Goal: Navigation & Orientation: Find specific page/section

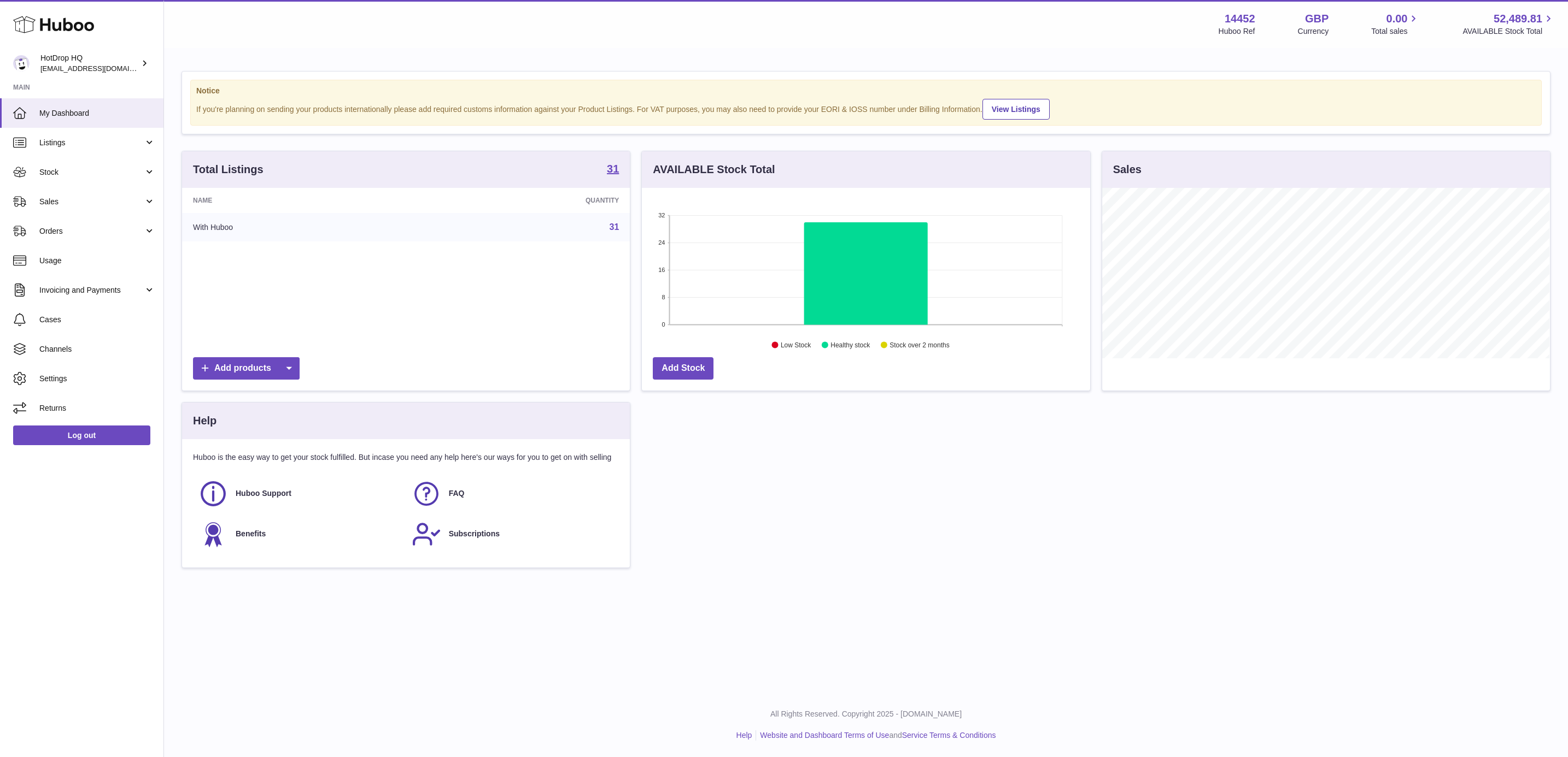
scroll to position [171, 447]
click at [98, 172] on span "Stock" at bounding box center [92, 172] width 105 height 10
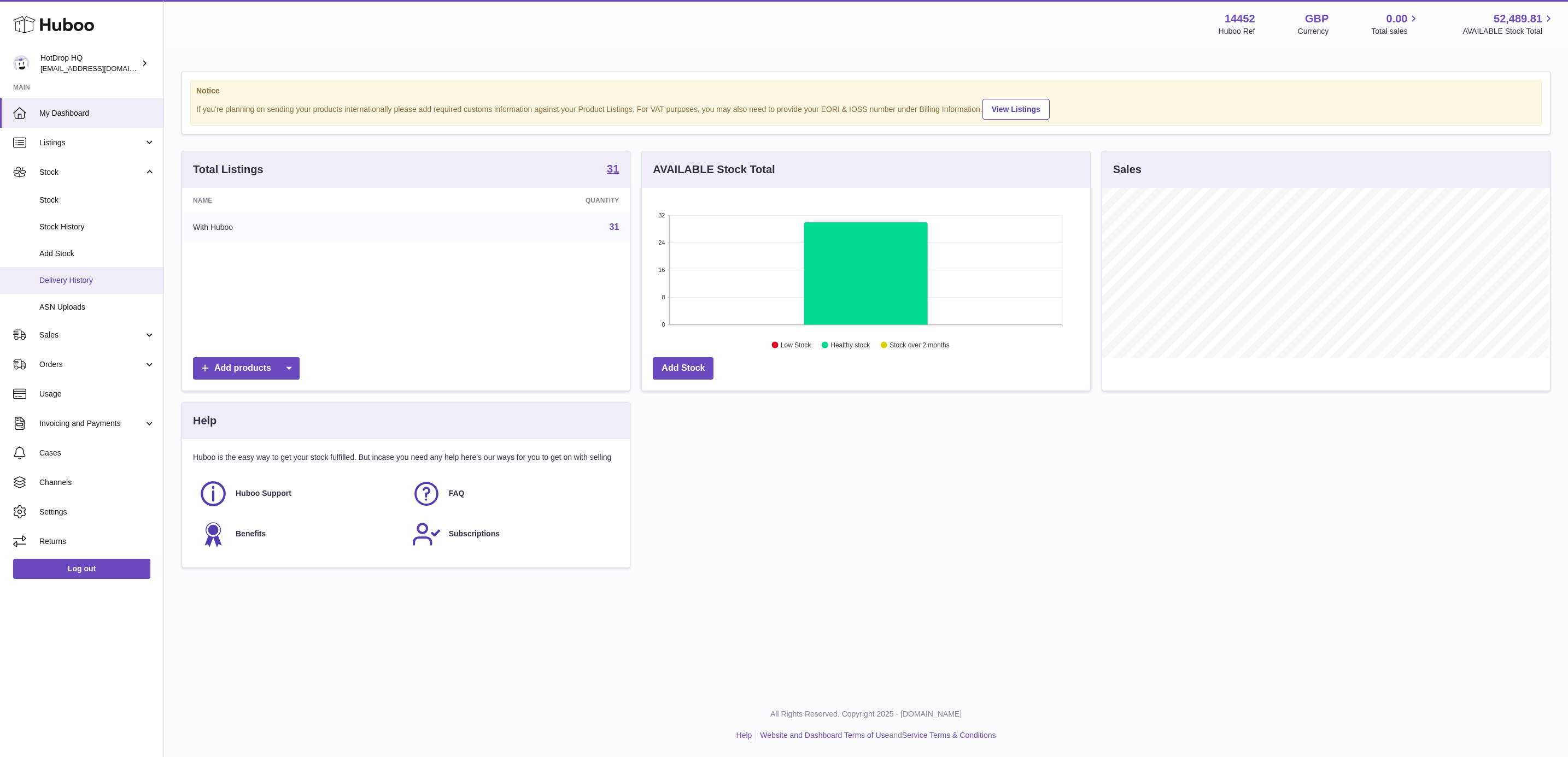
click at [91, 280] on span "Delivery History" at bounding box center [98, 280] width 116 height 10
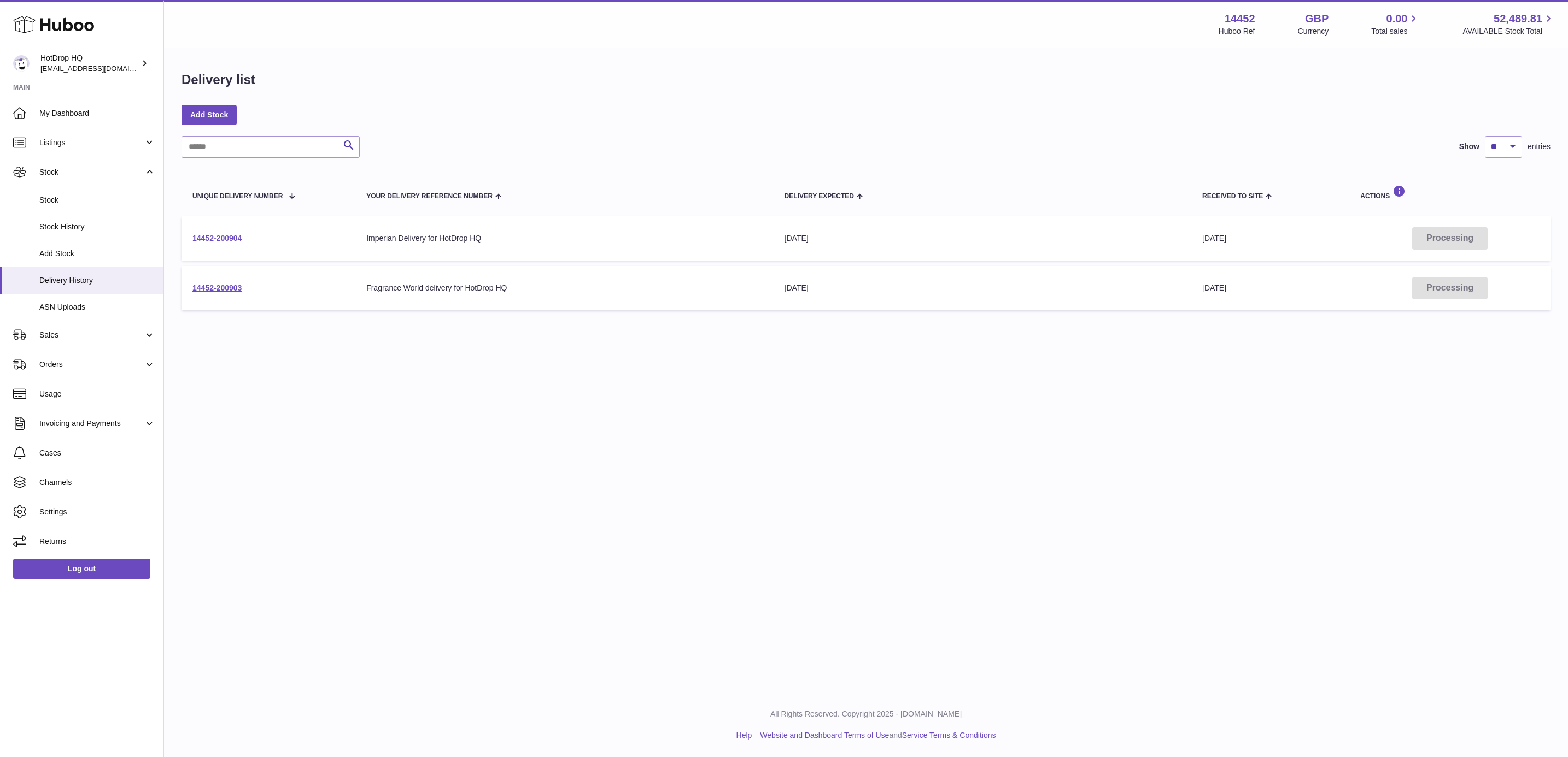
click at [222, 238] on link "14452-200904" at bounding box center [217, 238] width 49 height 9
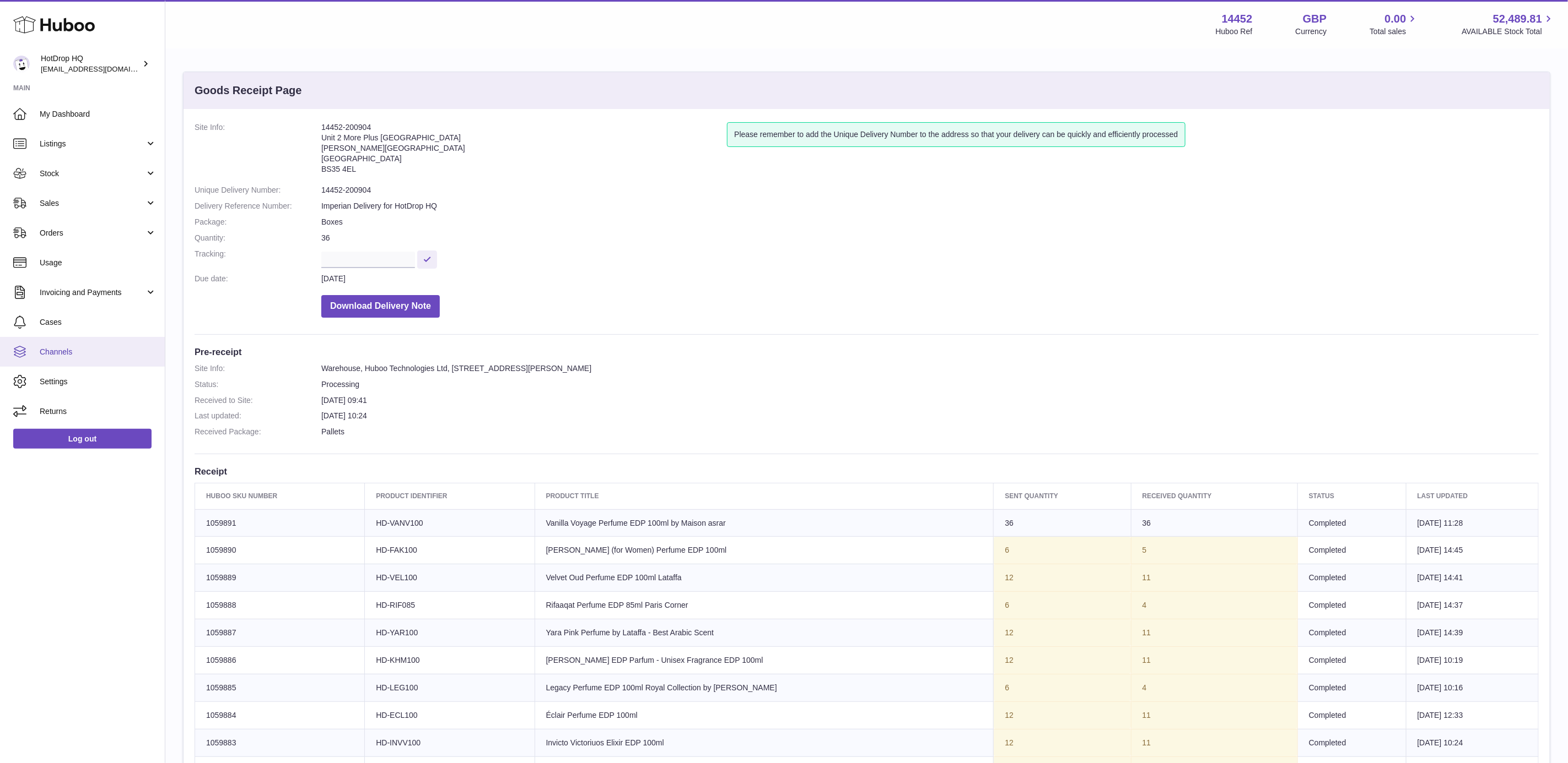
click at [42, 347] on span "Channels" at bounding box center [98, 352] width 117 height 10
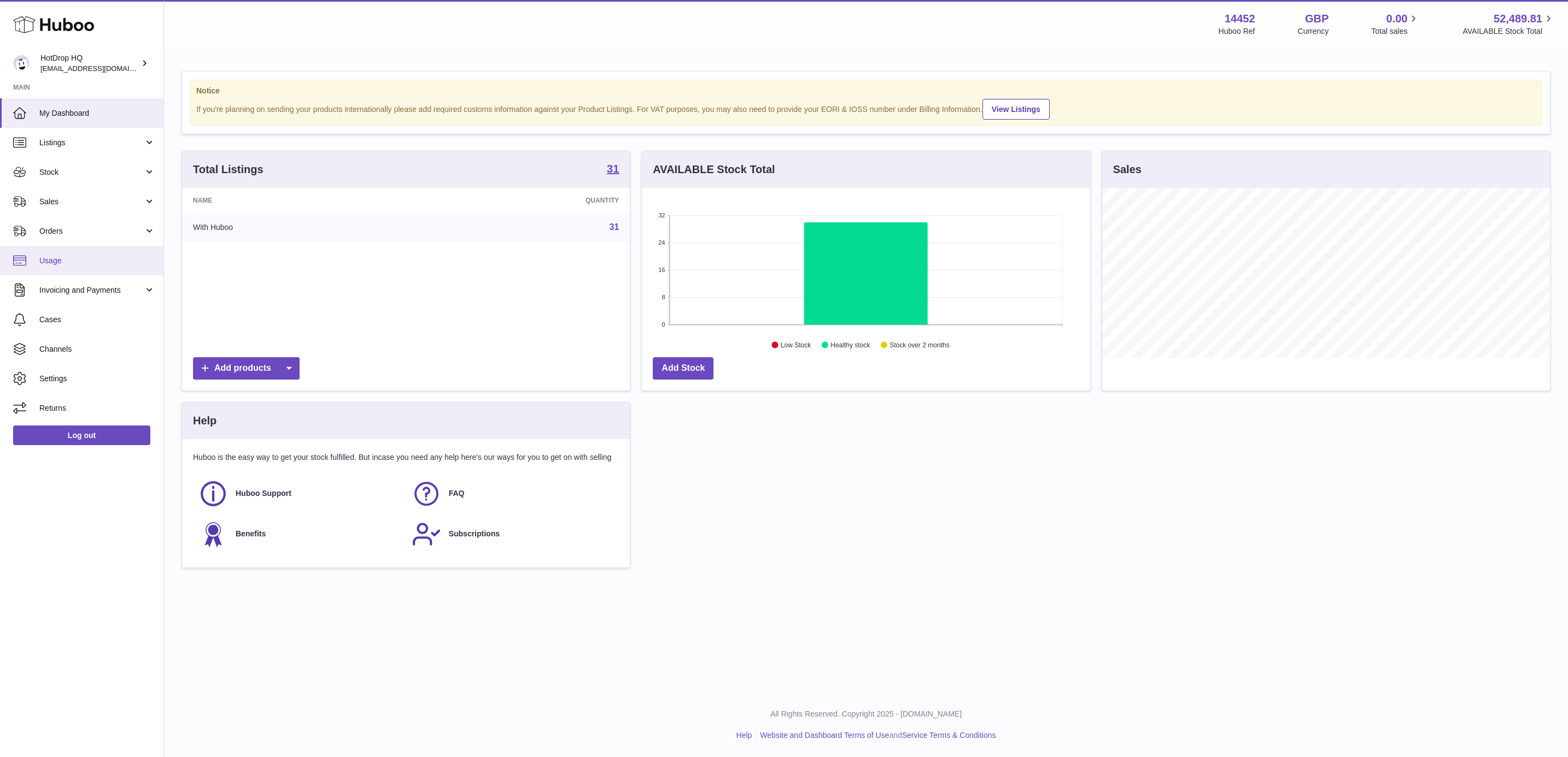
scroll to position [171, 447]
click at [98, 207] on link "Sales" at bounding box center [82, 201] width 164 height 29
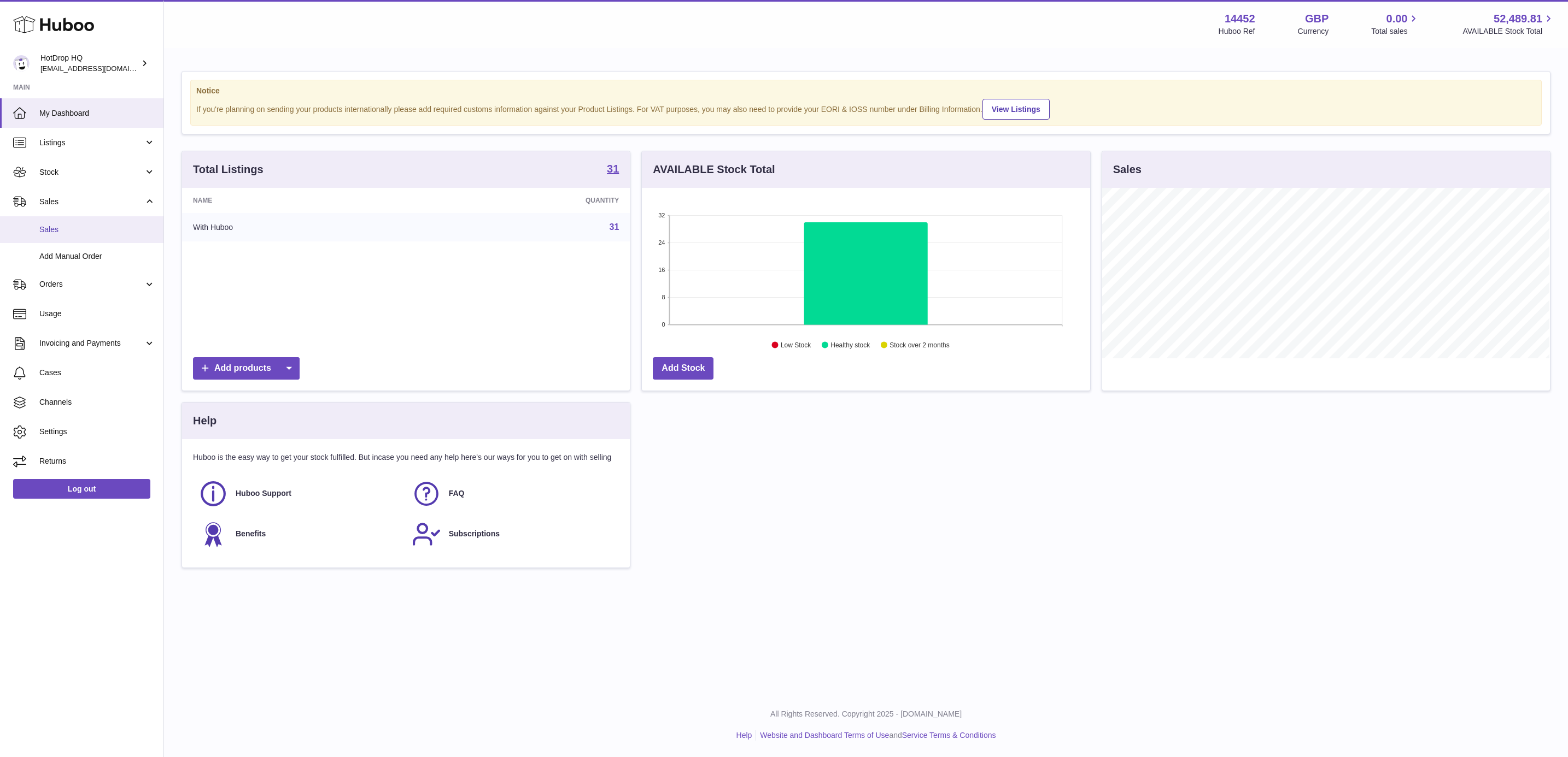
click at [84, 231] on span "Sales" at bounding box center [98, 229] width 116 height 10
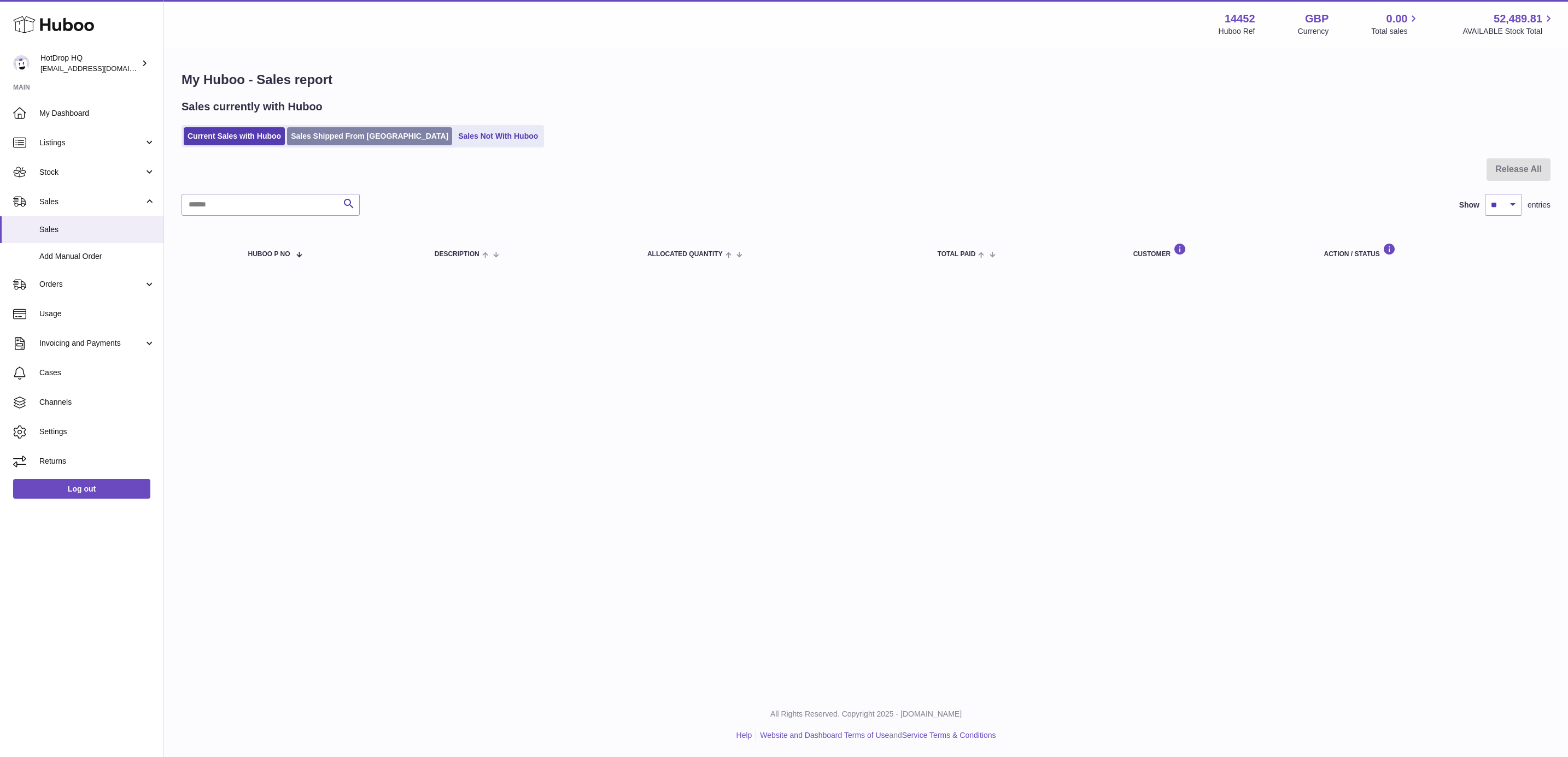
click at [359, 132] on link "Sales Shipped From Huboo" at bounding box center [369, 136] width 165 height 18
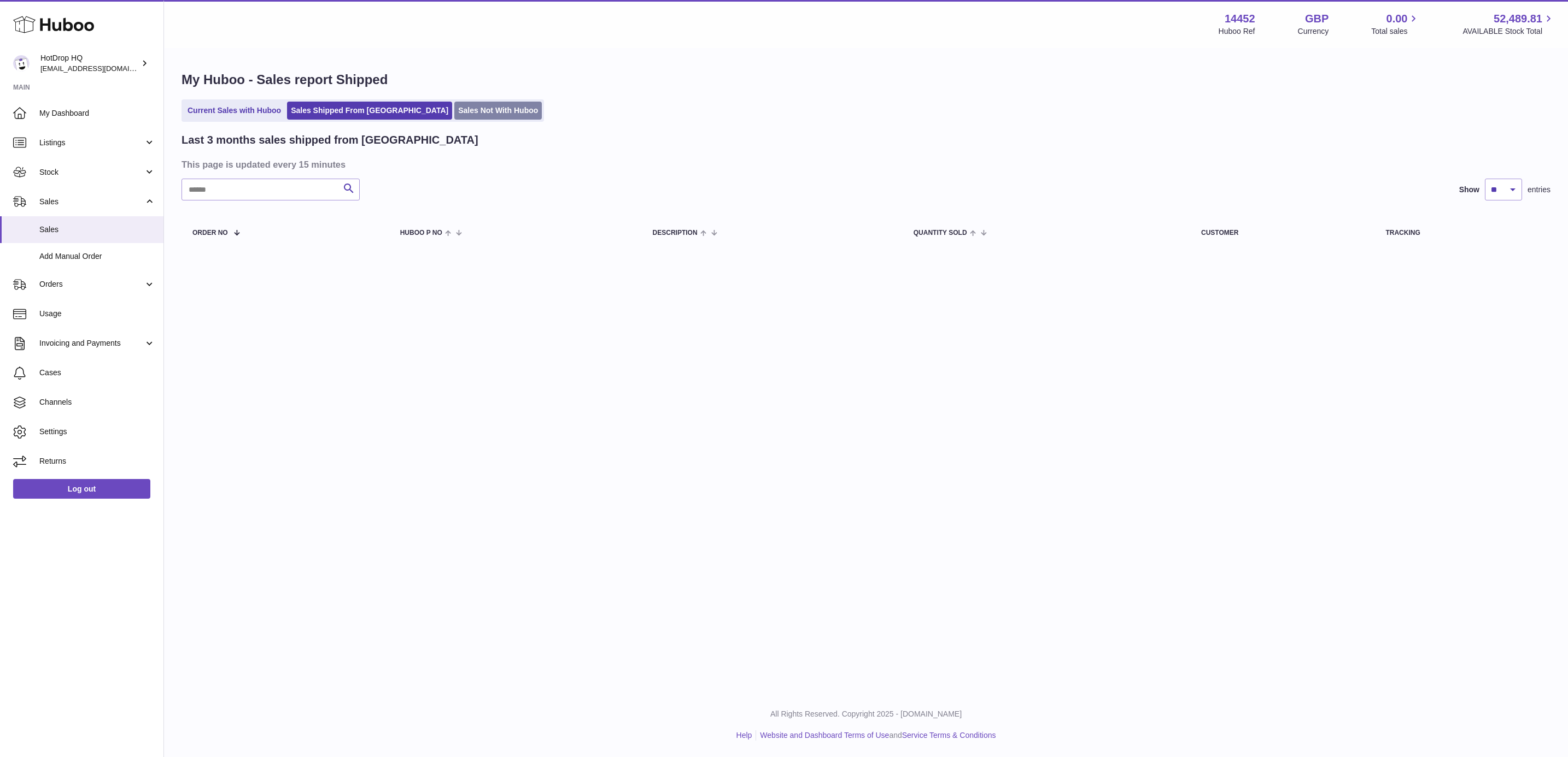
click at [454, 112] on link "Sales Not With Huboo" at bounding box center [498, 110] width 88 height 18
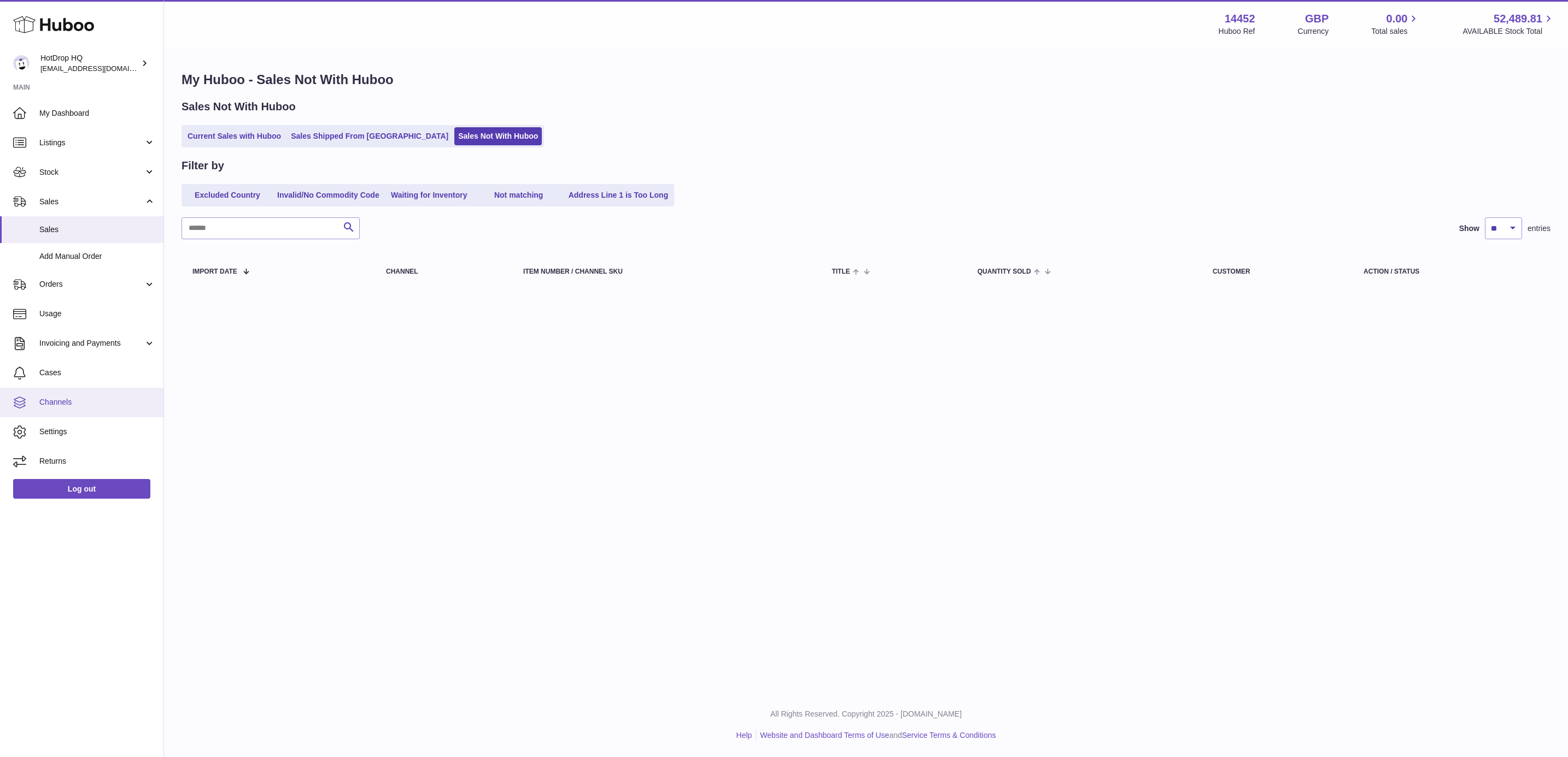
click at [94, 395] on link "Channels" at bounding box center [82, 402] width 164 height 29
